Goal: Use online tool/utility: Utilize a website feature to perform a specific function

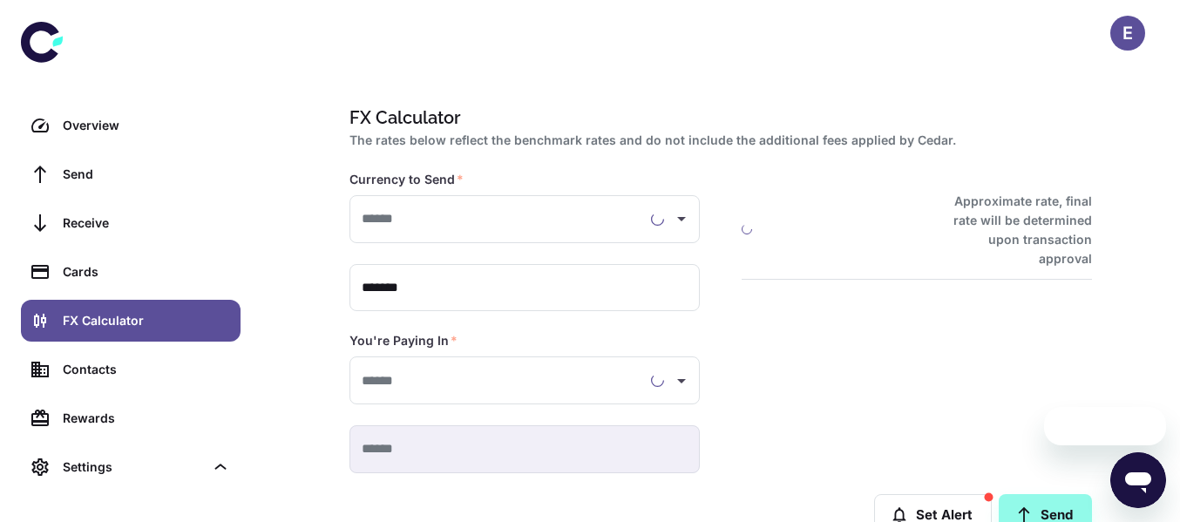
type input "**********"
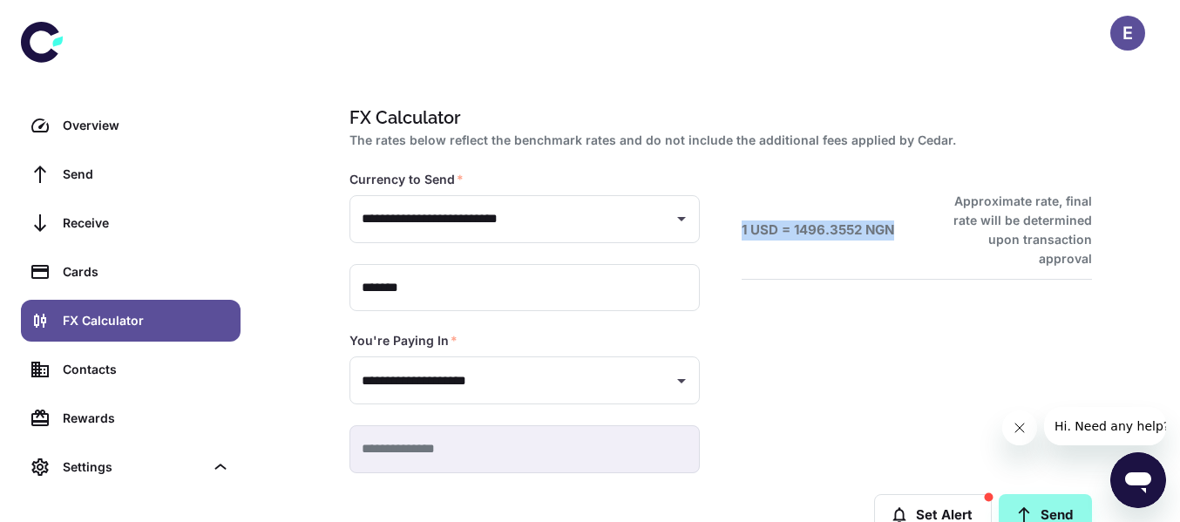
drag, startPoint x: 909, startPoint y: 216, endPoint x: 725, endPoint y: 218, distance: 183.9
click at [725, 218] on div "1 USD = 1496.3552 NGN Approximate rate, final rate will be determined upon tran…" at bounding box center [896, 301] width 392 height 344
copy h6 "1 USD = 1496.3552 NGN"
